Goal: Task Accomplishment & Management: Use online tool/utility

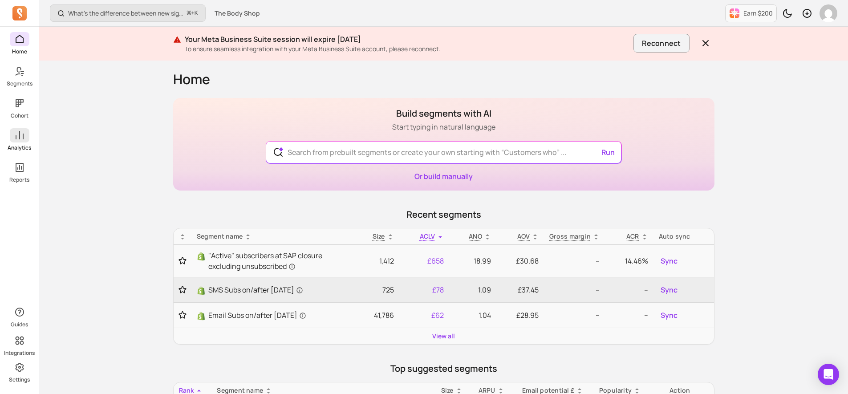
click at [17, 132] on icon at bounding box center [19, 135] width 11 height 11
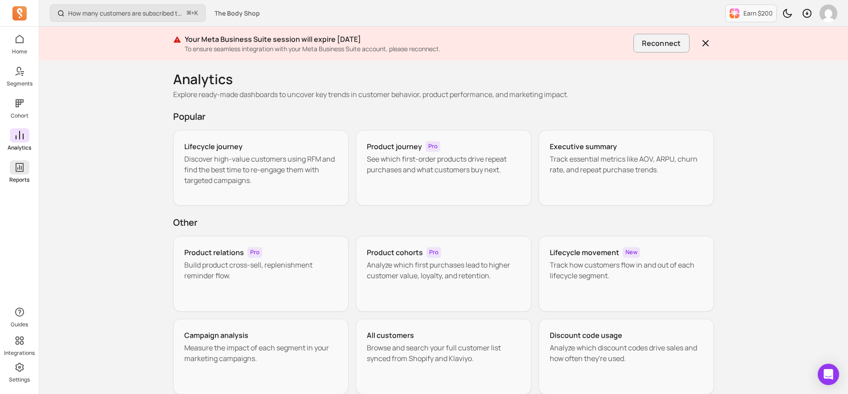
click at [19, 172] on icon at bounding box center [19, 167] width 11 height 11
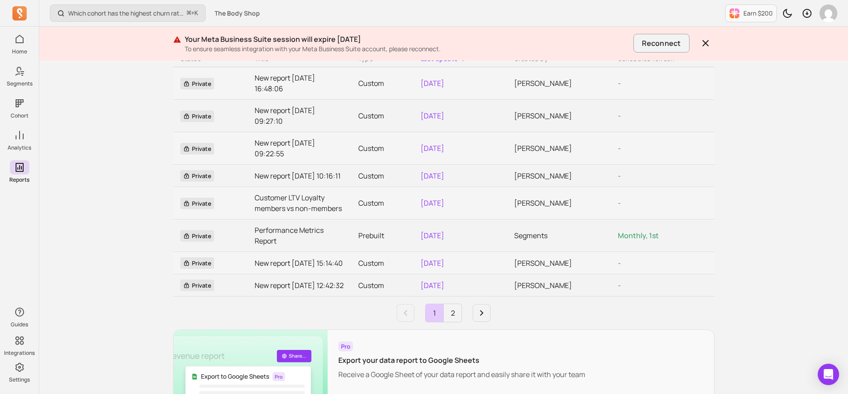
scroll to position [94, 0]
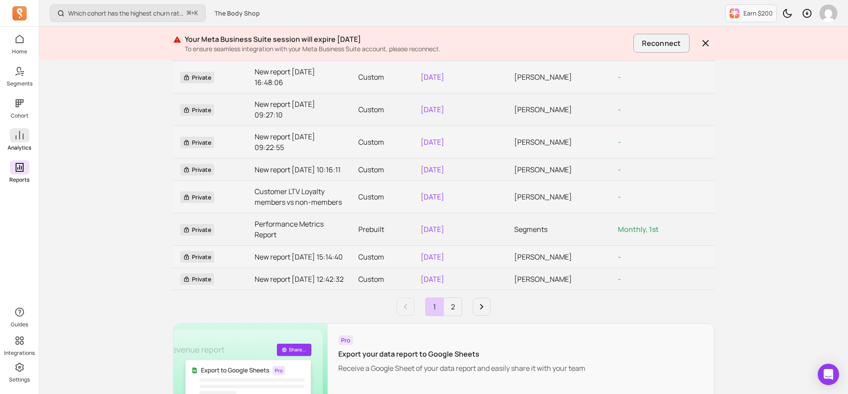
click at [21, 142] on span at bounding box center [20, 135] width 20 height 14
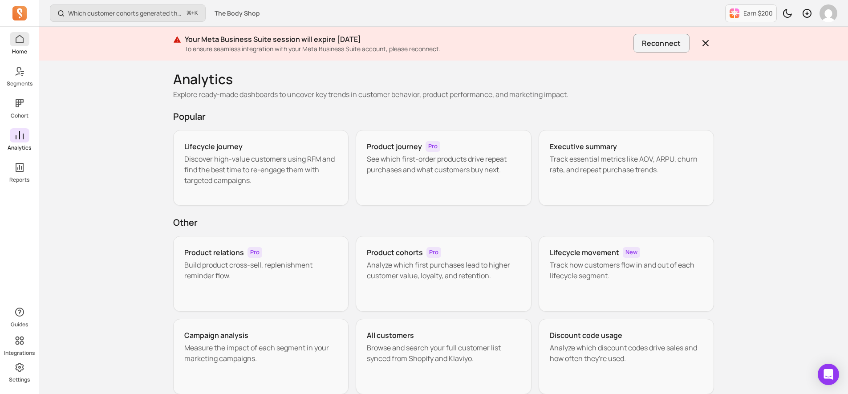
click at [16, 42] on icon at bounding box center [19, 39] width 11 height 11
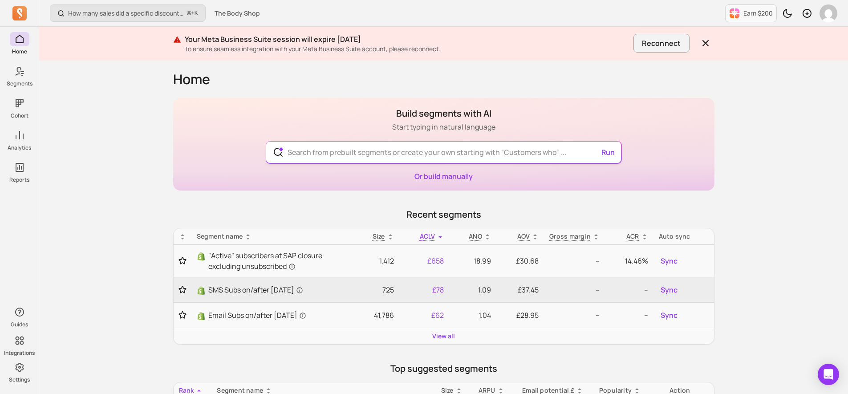
click at [361, 154] on input "text" at bounding box center [443, 152] width 326 height 21
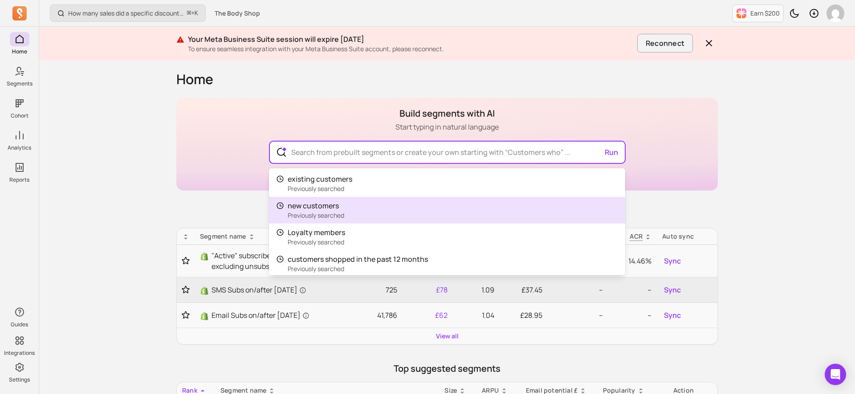
click at [341, 209] on span "new customers" at bounding box center [316, 205] width 57 height 11
type input "new customers"
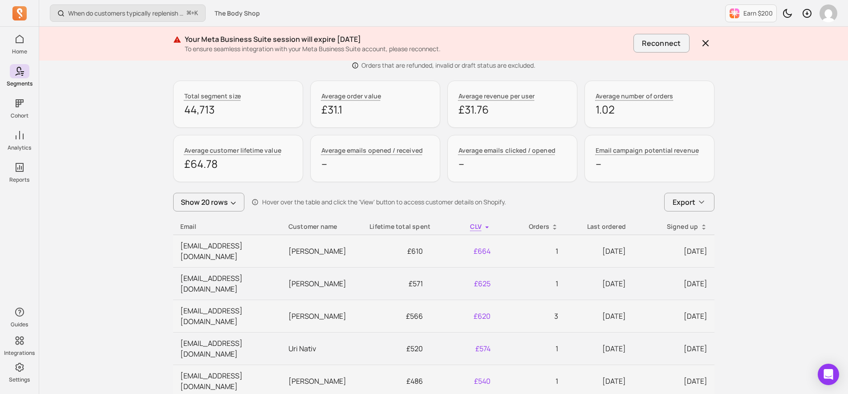
scroll to position [310, 0]
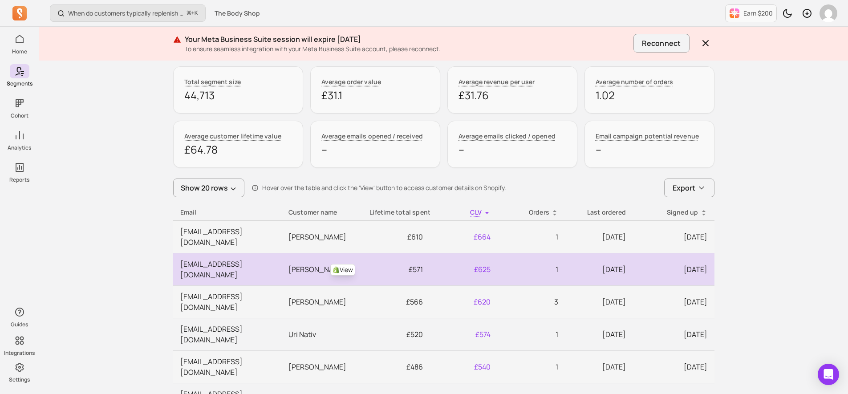
click at [346, 264] on link "View" at bounding box center [342, 270] width 25 height 12
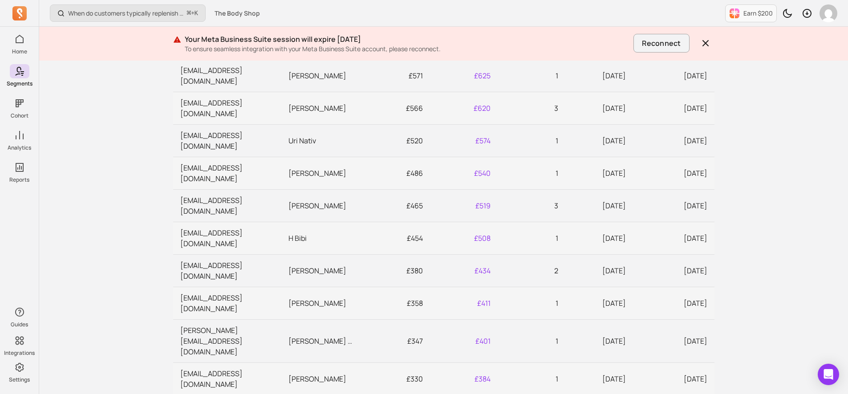
scroll to position [507, 0]
